Goal: Check status: Check status

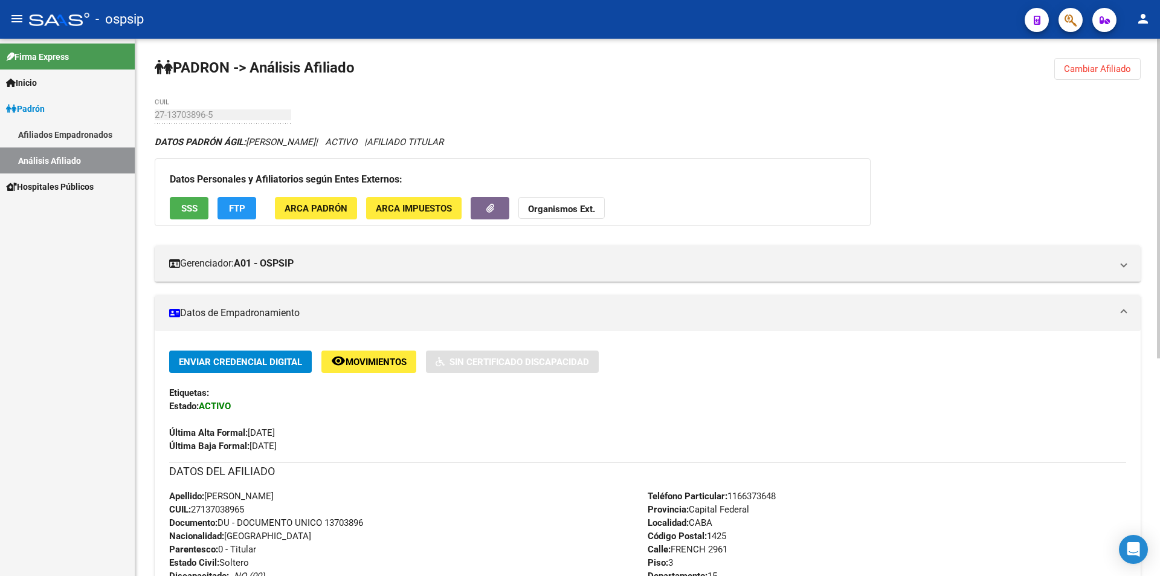
drag, startPoint x: 1120, startPoint y: 66, endPoint x: 911, endPoint y: 73, distance: 209.2
click at [1118, 66] on span "Cambiar Afiliado" at bounding box center [1097, 68] width 67 height 11
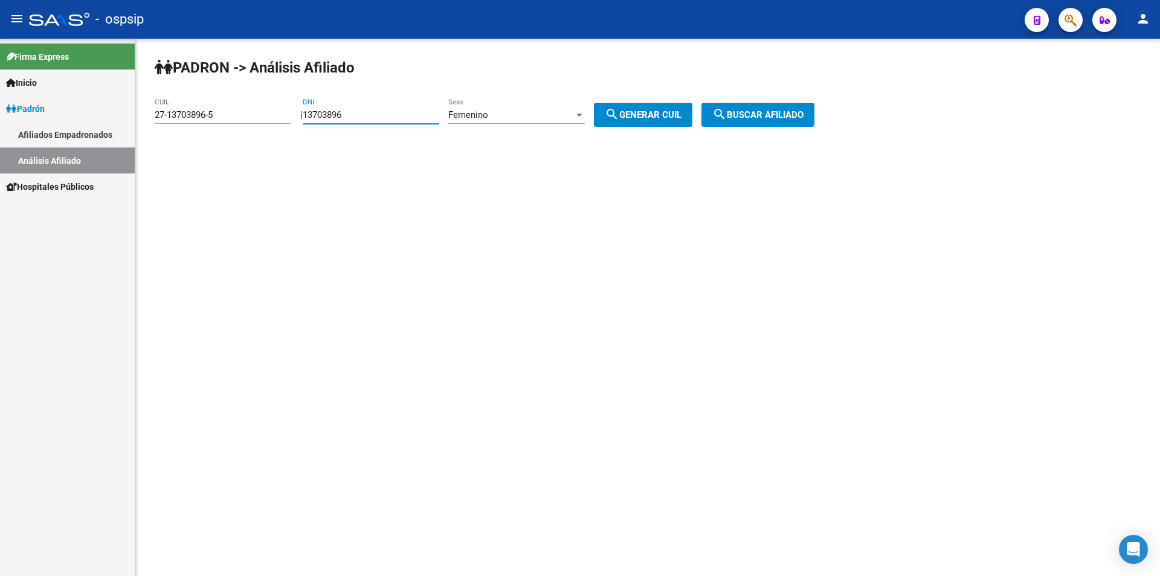
drag, startPoint x: 413, startPoint y: 113, endPoint x: 195, endPoint y: 148, distance: 221.5
click at [193, 150] on div "PADRON -> Análisis Afiliado 27-13703896-5 CUIL | 13703896 DNI Femenino Sexo sea…" at bounding box center [647, 102] width 1025 height 127
drag, startPoint x: 201, startPoint y: 131, endPoint x: 141, endPoint y: 140, distance: 61.1
click at [131, 142] on mat-sidenav-container "Firma Express Inicio Calendario SSS Instructivos Contacto OS Padrón Afiliados E…" at bounding box center [580, 307] width 1160 height 537
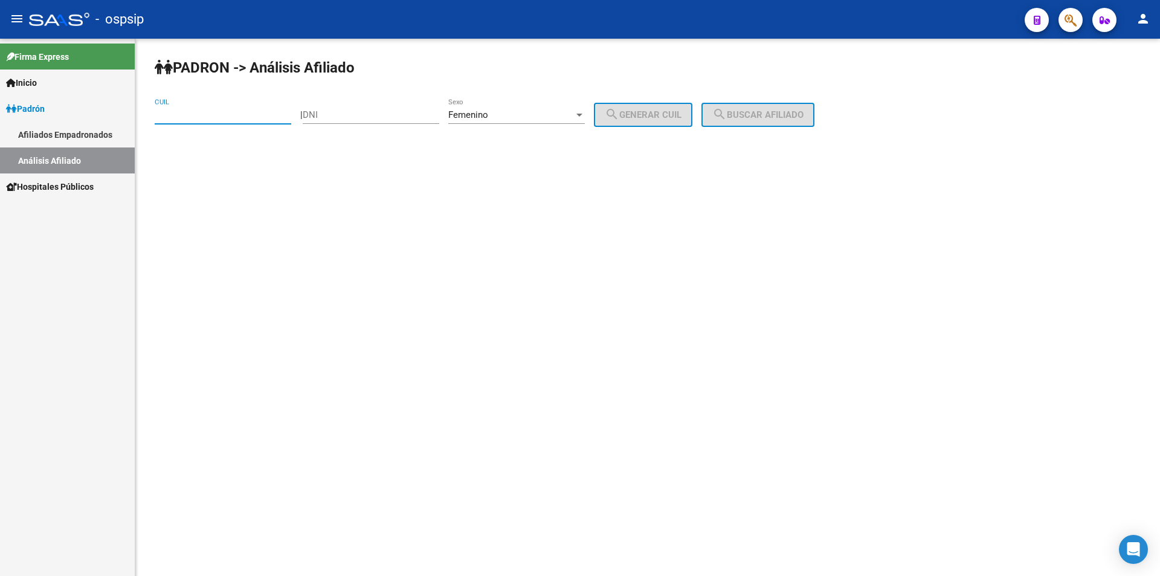
drag, startPoint x: 431, startPoint y: 117, endPoint x: 450, endPoint y: 115, distance: 18.8
click at [438, 115] on input "DNI" at bounding box center [371, 114] width 137 height 11
type input "24134146"
click at [682, 112] on span "search Generar CUIL" at bounding box center [643, 114] width 77 height 11
type input "27-24134146-7"
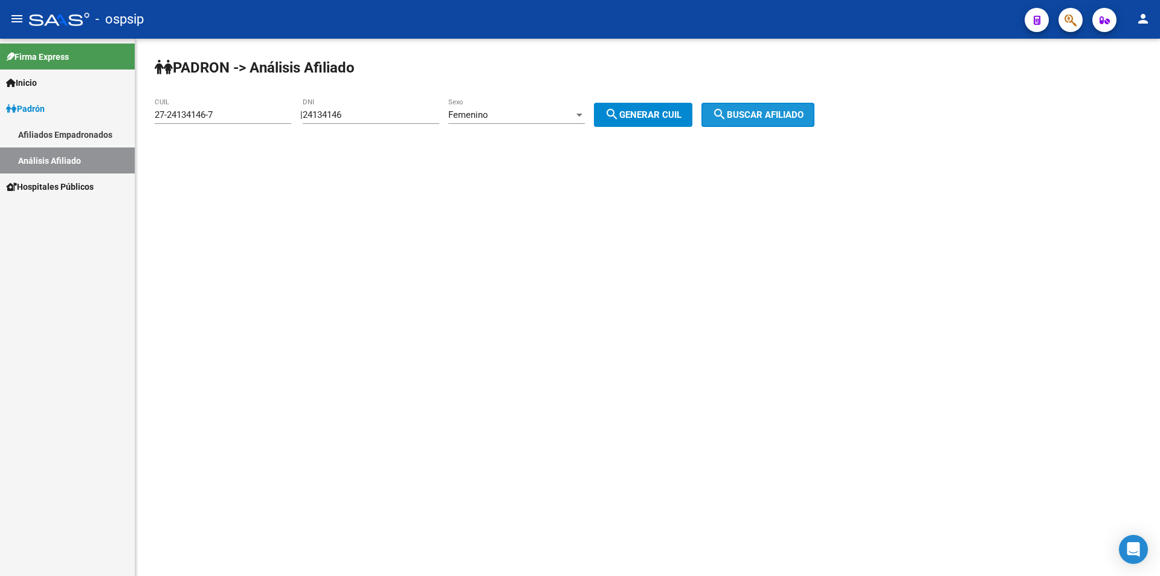
click at [758, 120] on button "search Buscar afiliado" at bounding box center [757, 115] width 113 height 24
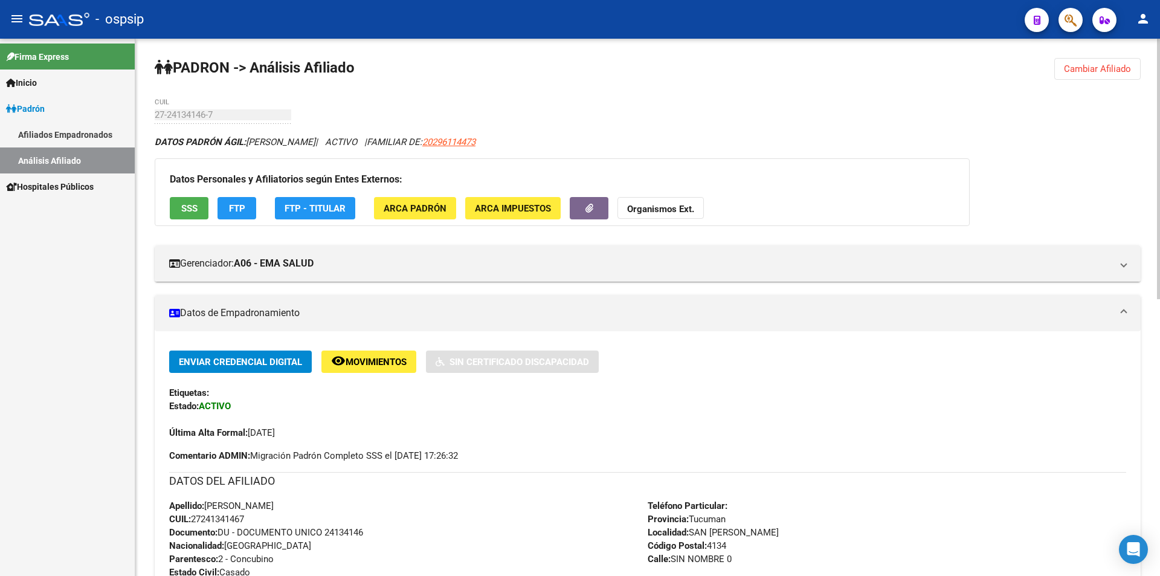
click at [1109, 70] on span "Cambiar Afiliado" at bounding box center [1097, 68] width 67 height 11
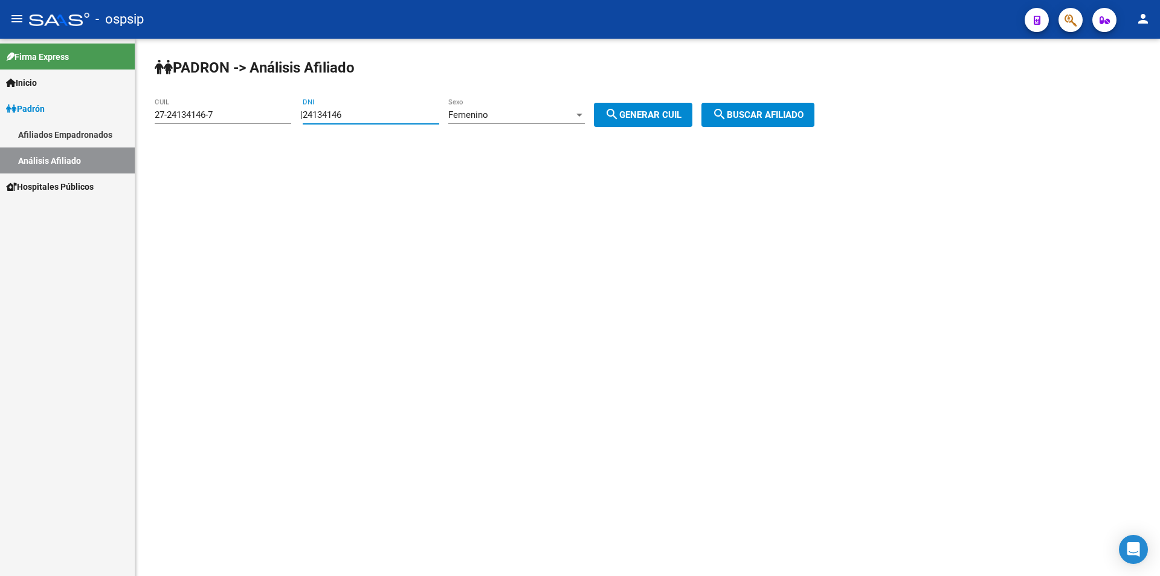
drag, startPoint x: 368, startPoint y: 111, endPoint x: 182, endPoint y: 93, distance: 187.0
click at [182, 93] on div "PADRON -> Análisis Afiliado 27-24134146-7 CUIL | 24134146 DNI Femenino Sexo sea…" at bounding box center [647, 102] width 1025 height 127
drag, startPoint x: 246, startPoint y: 111, endPoint x: 117, endPoint y: 108, distance: 129.3
click at [122, 109] on mat-sidenav-container "Firma Express Inicio Calendario SSS Instructivos Contacto OS Padrón Afiliados E…" at bounding box center [580, 307] width 1160 height 537
click at [373, 117] on input "DNI" at bounding box center [371, 114] width 137 height 11
